Goal: Subscribe to service/newsletter

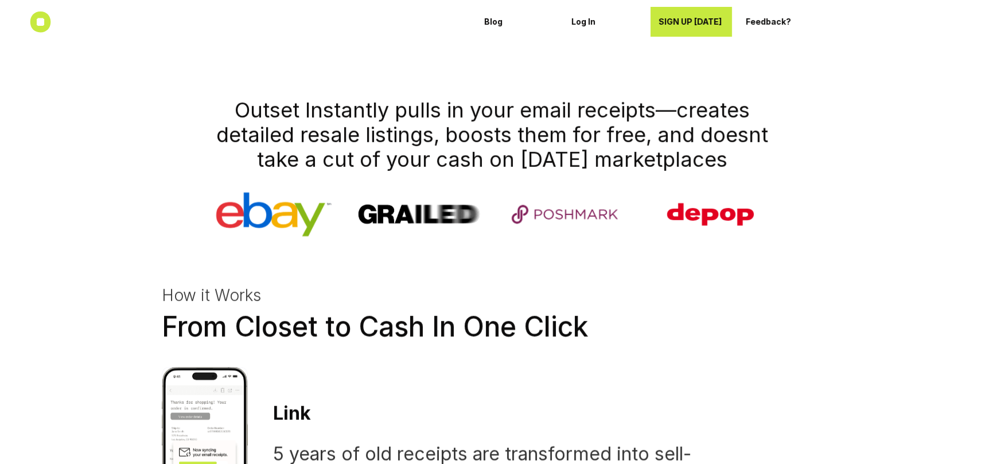
scroll to position [516, 0]
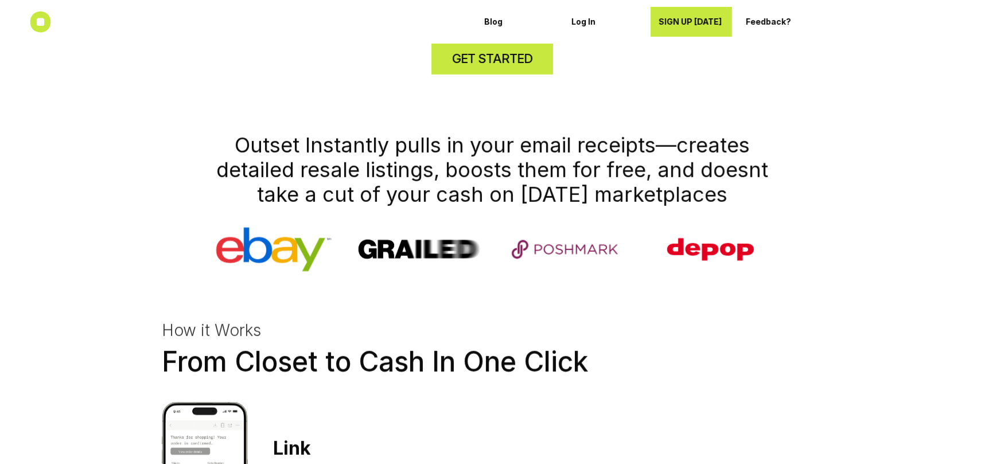
click at [503, 64] on h4 "GET STARTED" at bounding box center [492, 59] width 80 height 18
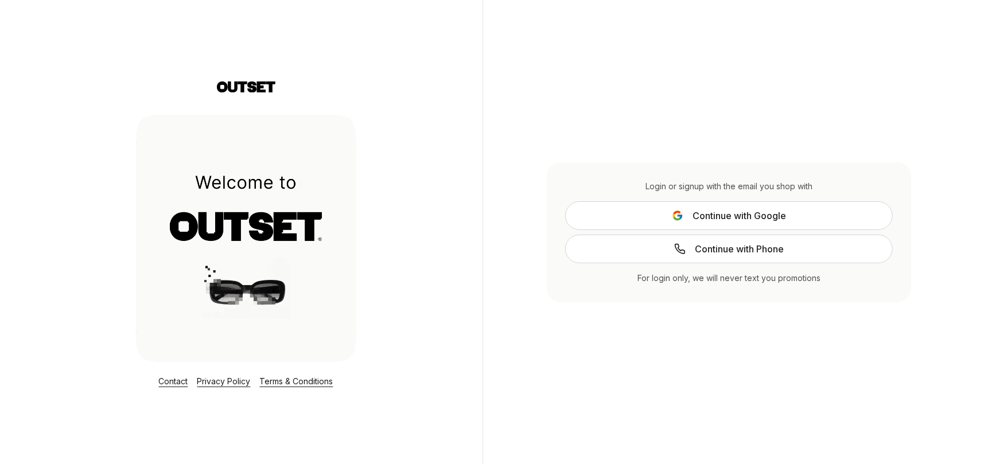
click at [767, 209] on span "Continue with Google" at bounding box center [740, 216] width 94 height 14
